Goal: Task Accomplishment & Management: Use online tool/utility

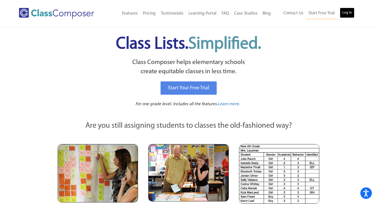
click at [348, 16] on link "Log In" at bounding box center [347, 13] width 15 height 10
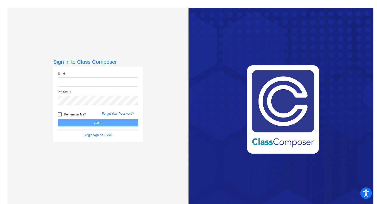
type input "msaah@lgusd.org"
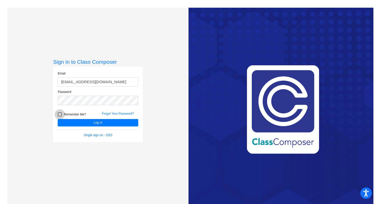
click at [61, 116] on div at bounding box center [60, 115] width 4 height 4
click at [60, 117] on input "Remember Me?" at bounding box center [60, 117] width 0 height 0
checkbox input "true"
click at [99, 124] on button "Log In" at bounding box center [98, 122] width 81 height 7
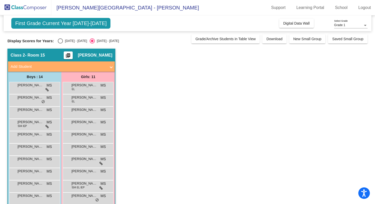
click at [62, 39] on div "Select an option" at bounding box center [60, 40] width 5 height 5
click at [60, 44] on input "2024 - 2025" at bounding box center [60, 44] width 0 height 0
radio input "true"
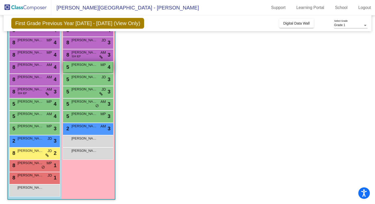
scroll to position [58, 0]
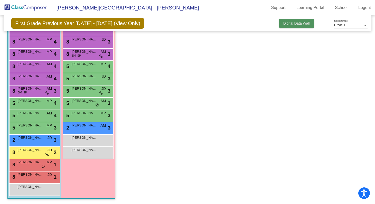
click at [304, 26] on button "Digital Data Wall" at bounding box center [296, 23] width 35 height 9
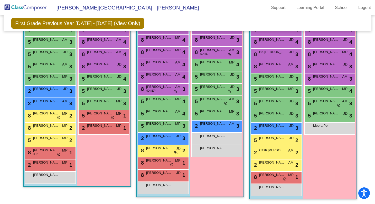
scroll to position [0, 0]
click at [163, 190] on div "Erick Navarro lock do_not_disturb_alt" at bounding box center [162, 187] width 49 height 11
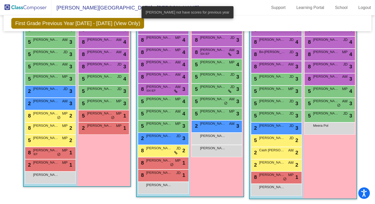
click at [0, 0] on div "Girls: 11 8 Emery Darling JD lock do_not_disturb_alt 4 8 Amelia Xi JD lock do_n…" at bounding box center [0, 0] width 0 height 0
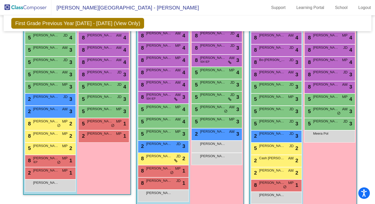
scroll to position [125, 0]
